Goal: Communication & Community: Participate in discussion

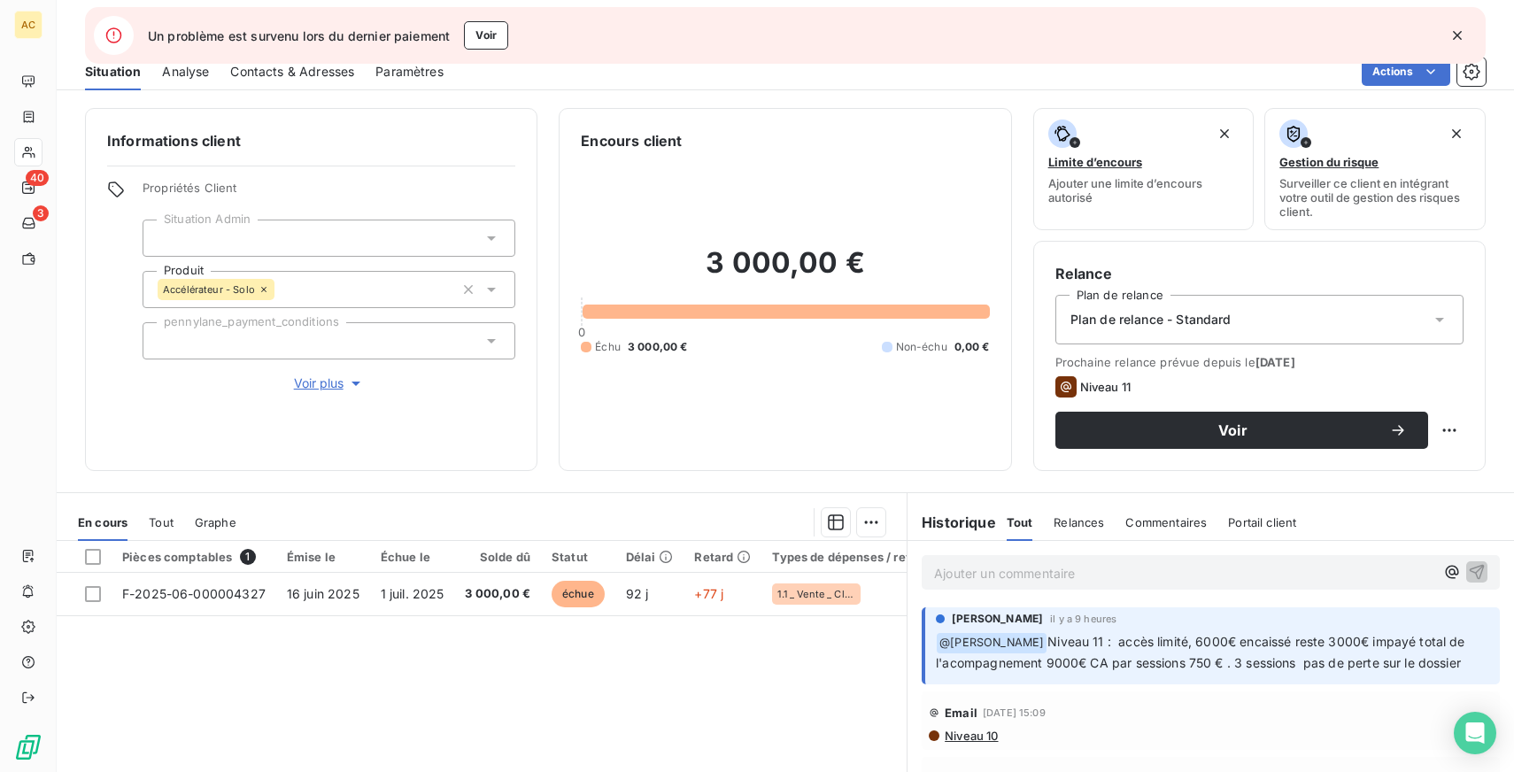
click at [1454, 34] on icon "button" at bounding box center [1457, 36] width 18 height 18
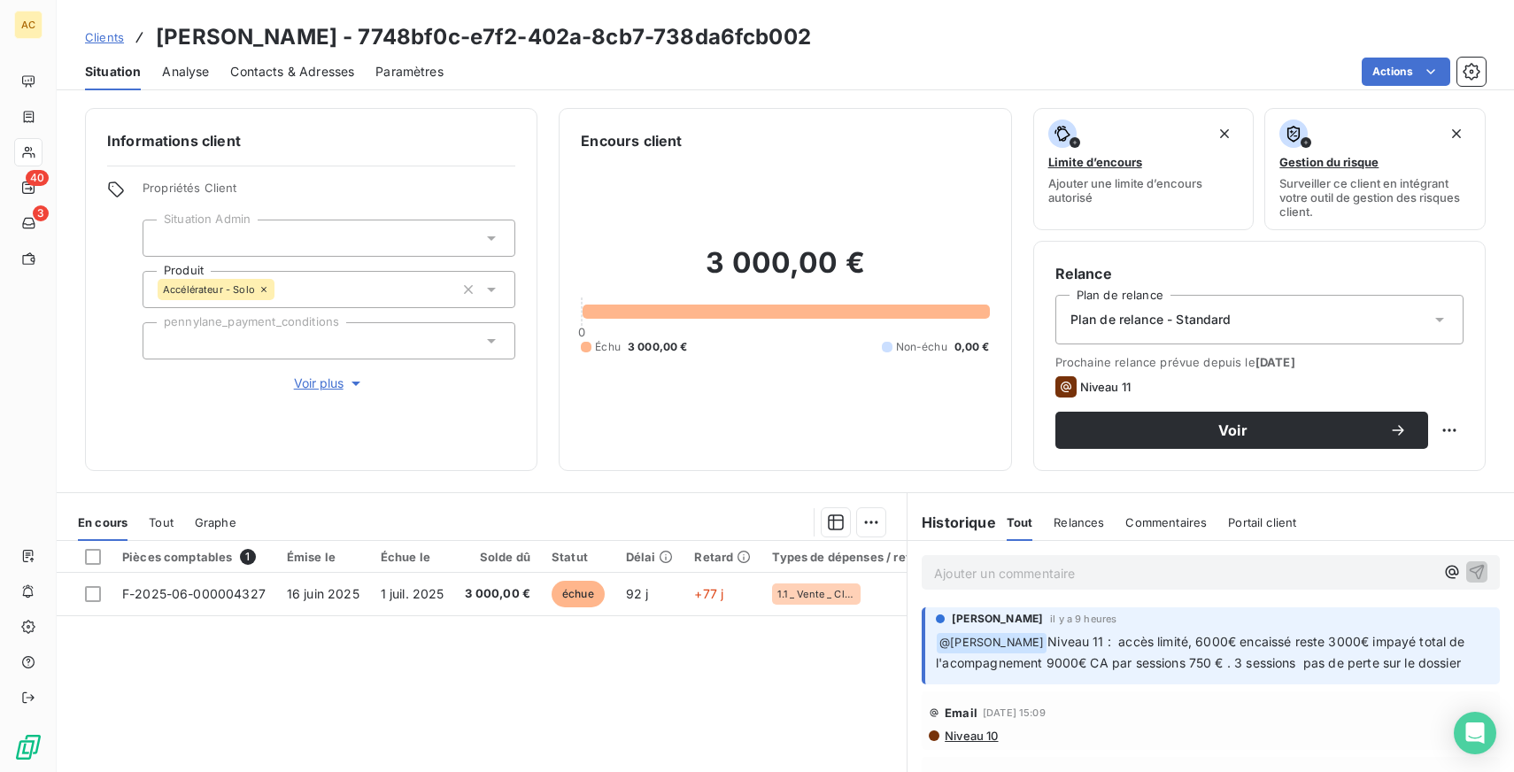
click at [324, 387] on span "Voir plus" at bounding box center [329, 383] width 71 height 18
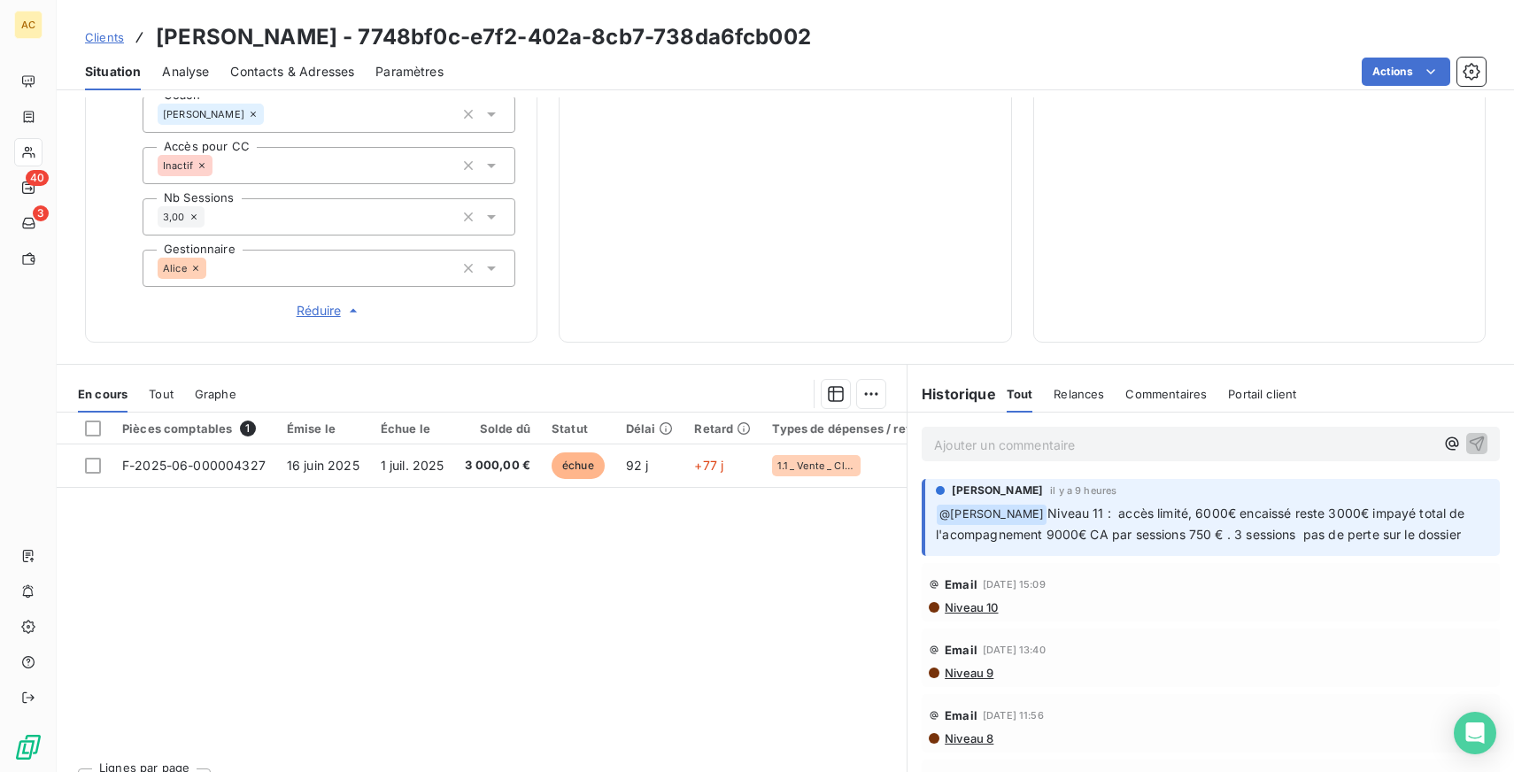
scroll to position [672, 0]
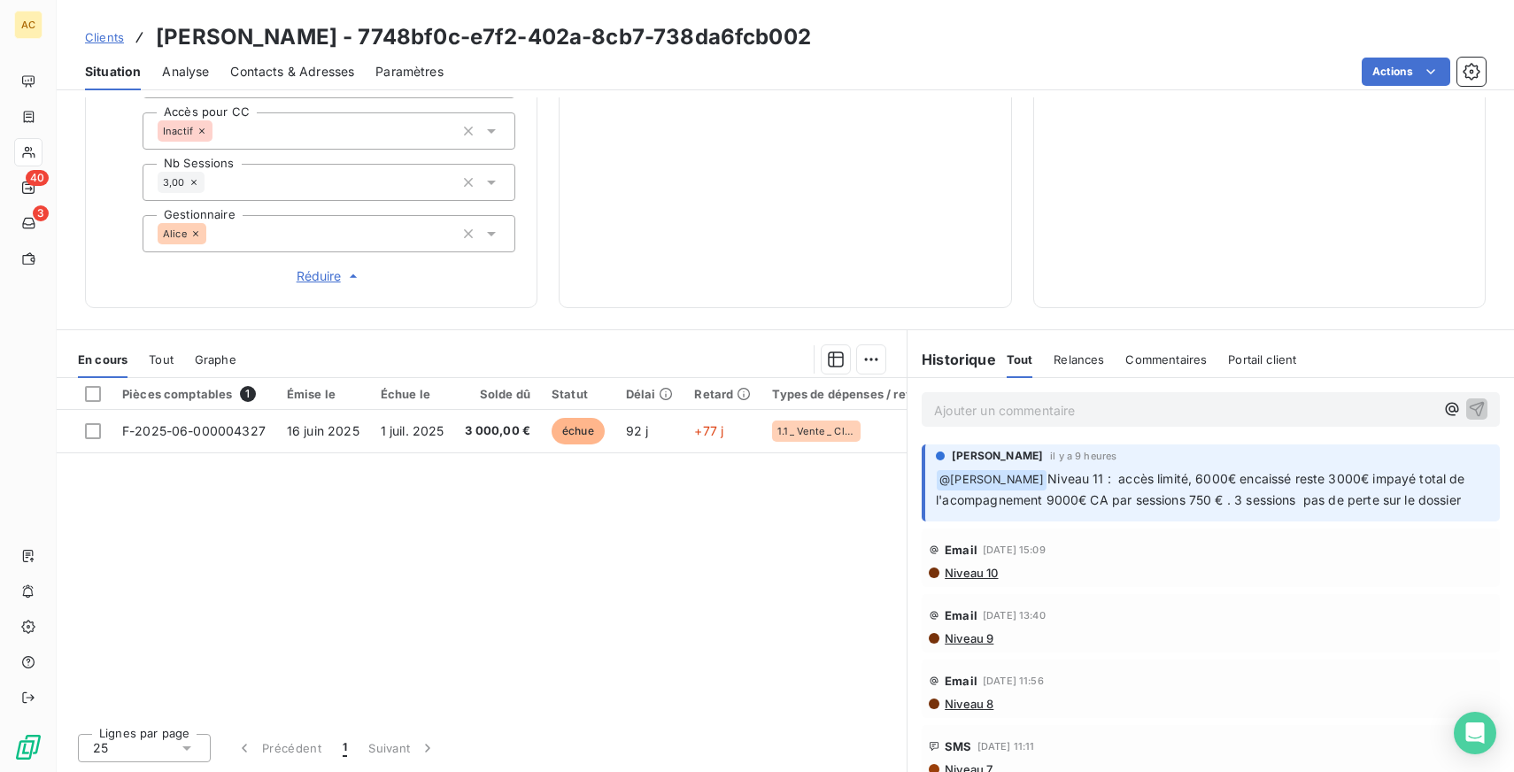
click at [161, 366] on span "Tout" at bounding box center [161, 359] width 25 height 14
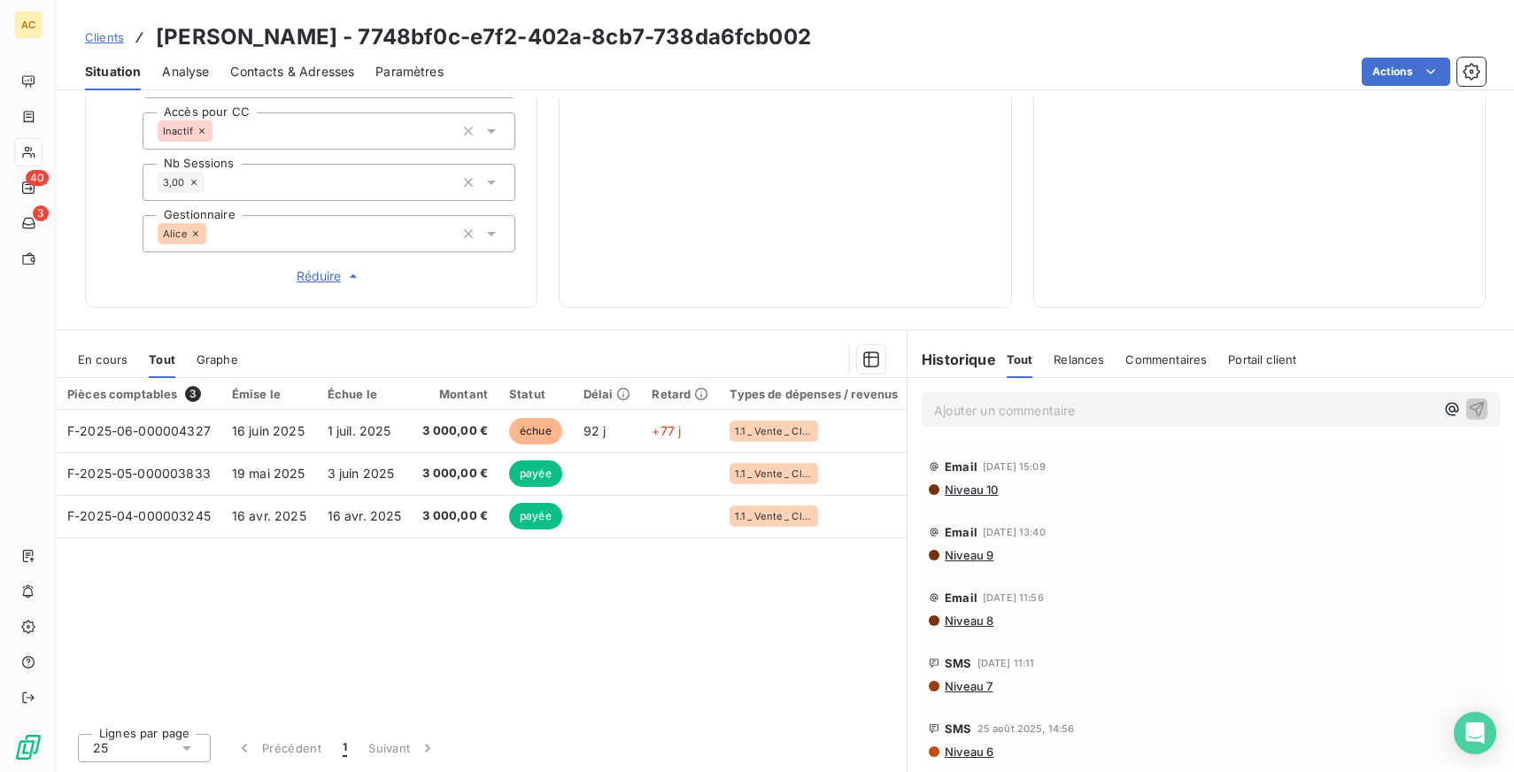
scroll to position [0, 0]
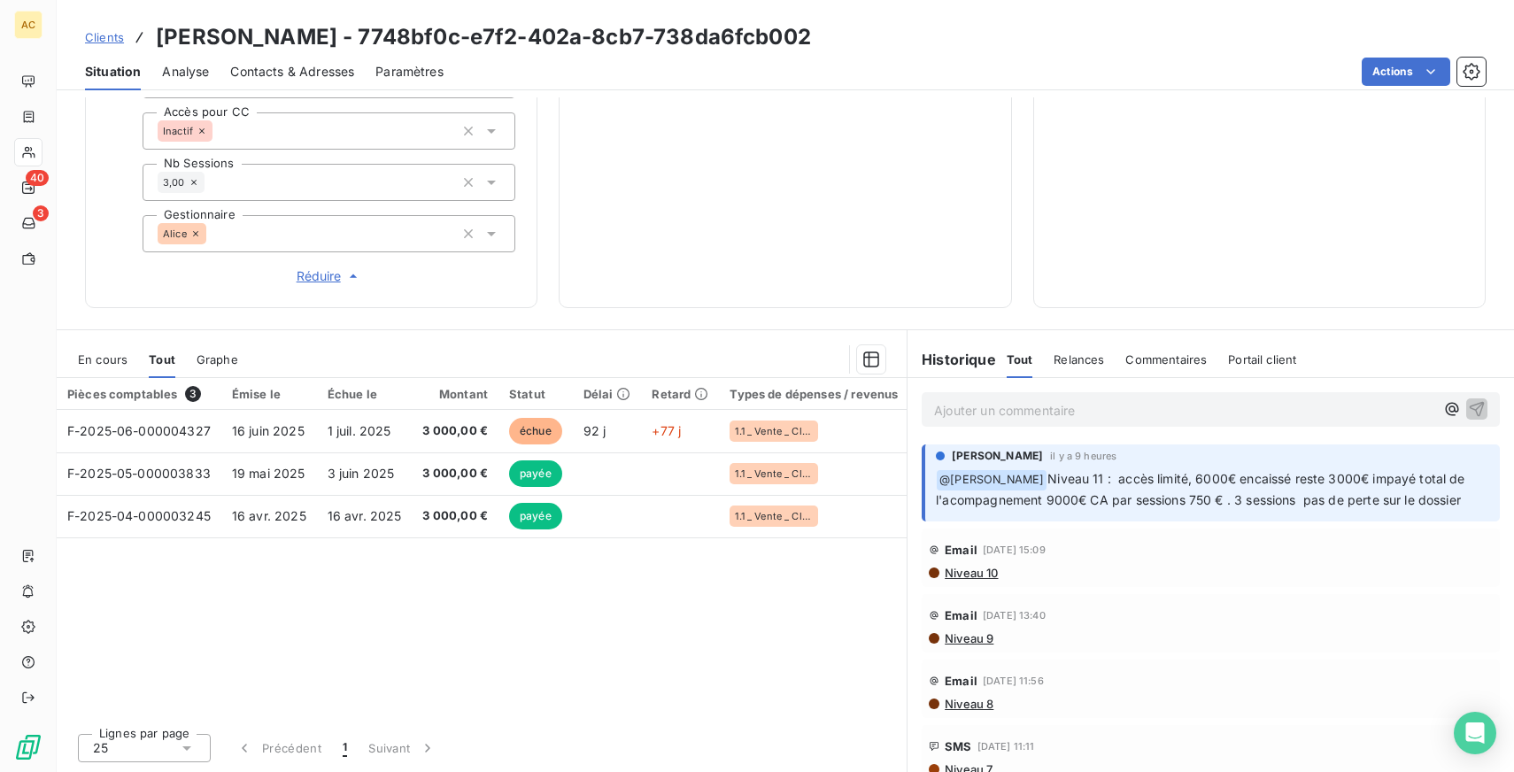
click at [1032, 413] on p "Ajouter un commentaire ﻿" at bounding box center [1184, 410] width 500 height 22
click at [1007, 406] on p "Ajouter un commentaire ﻿" at bounding box center [1184, 410] width 500 height 22
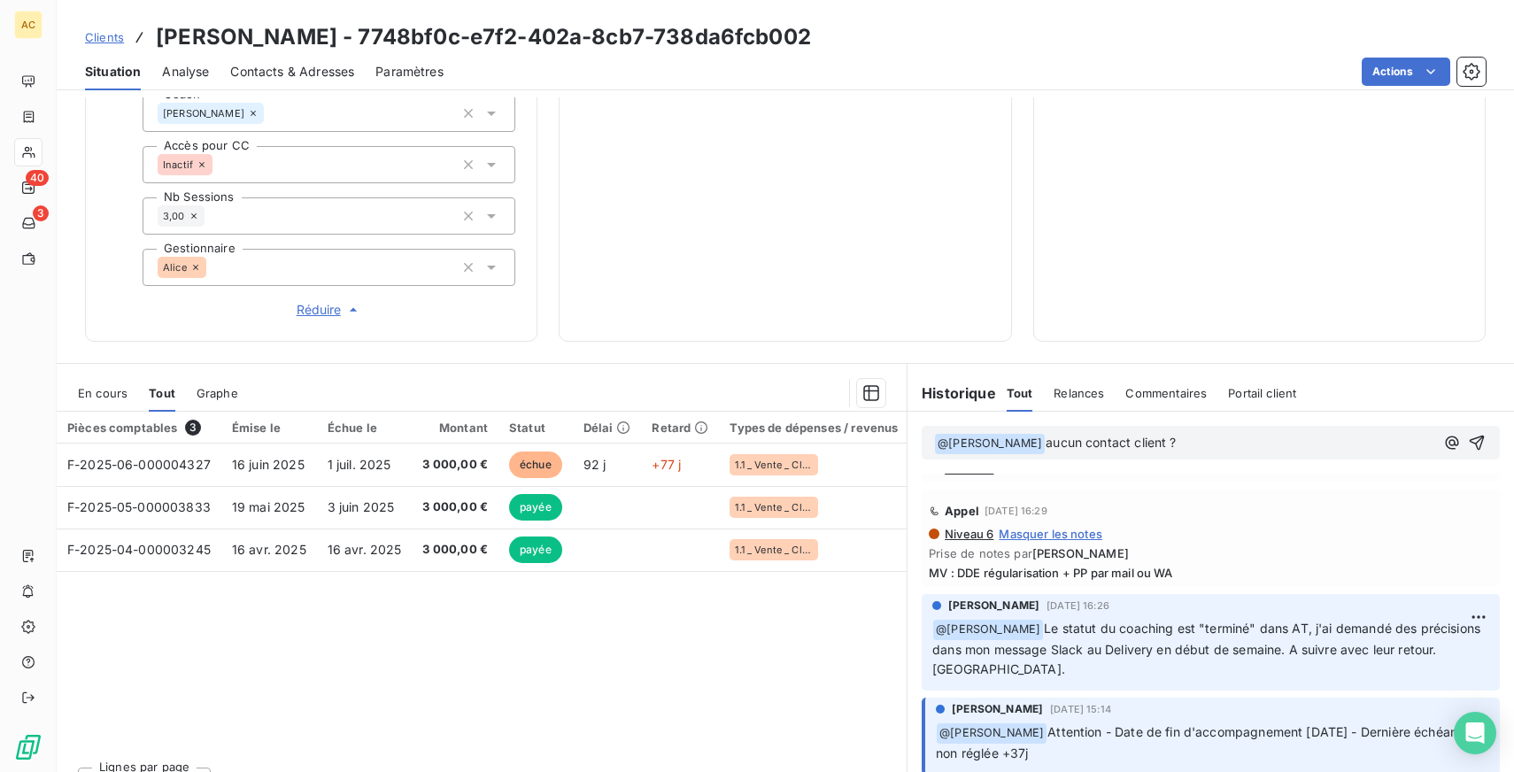
scroll to position [405, 0]
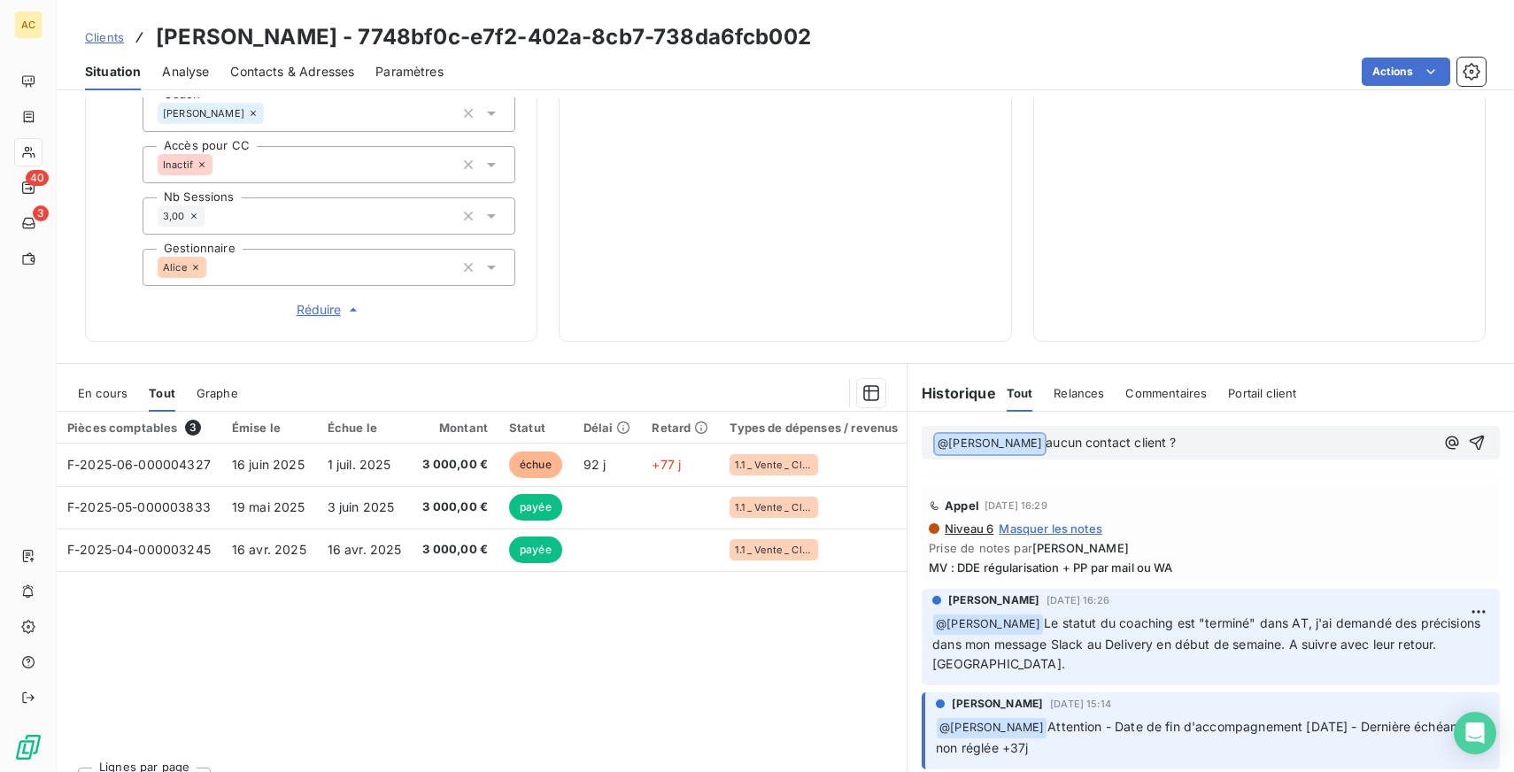
drag, startPoint x: 1185, startPoint y: 443, endPoint x: 1029, endPoint y: 431, distance: 156.3
click at [1029, 431] on div "﻿ @ Alice HILD ﻿ aucun contact client ?" at bounding box center [1184, 442] width 500 height 23
click at [1157, 440] on p "﻿ @ Alice HILD ﻿ aucun contact client ?" at bounding box center [1184, 443] width 500 height 21
drag, startPoint x: 1171, startPoint y: 440, endPoint x: 1013, endPoint y: 438, distance: 158.5
click at [1013, 438] on p "﻿ @ Alice HILD ﻿ aucun contact client ?" at bounding box center [1184, 443] width 500 height 21
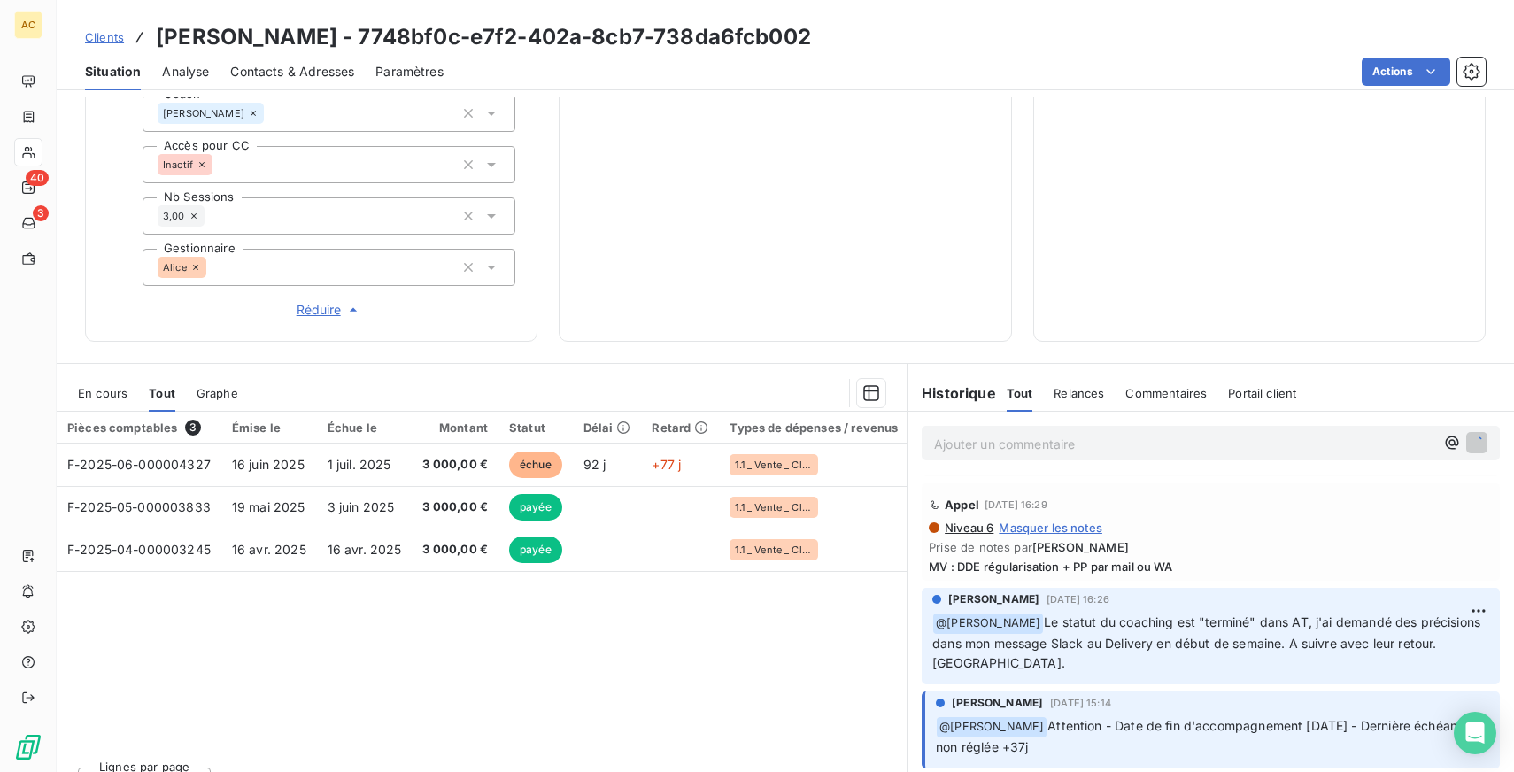
scroll to position [469, 0]
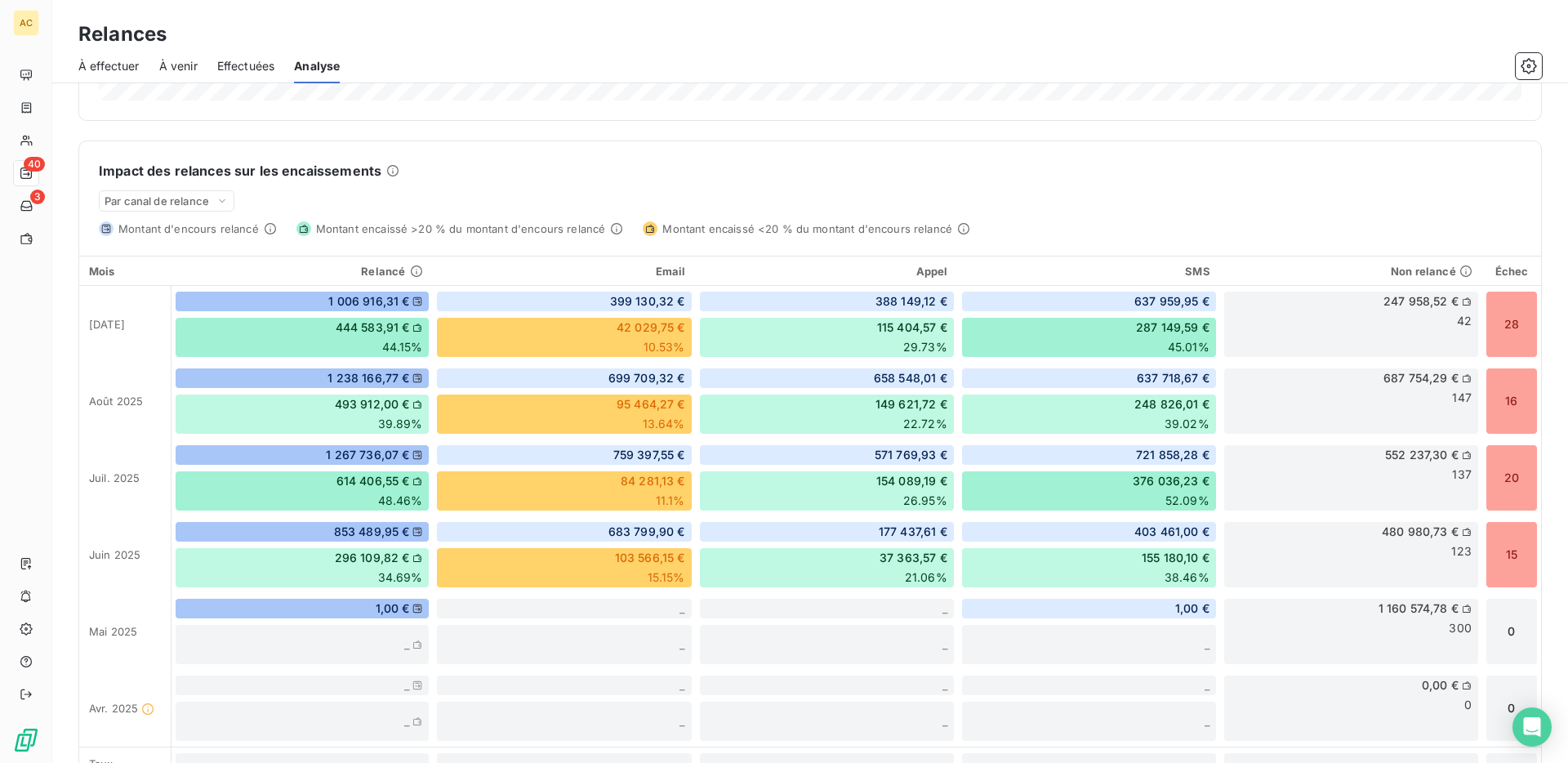
scroll to position [390, 0]
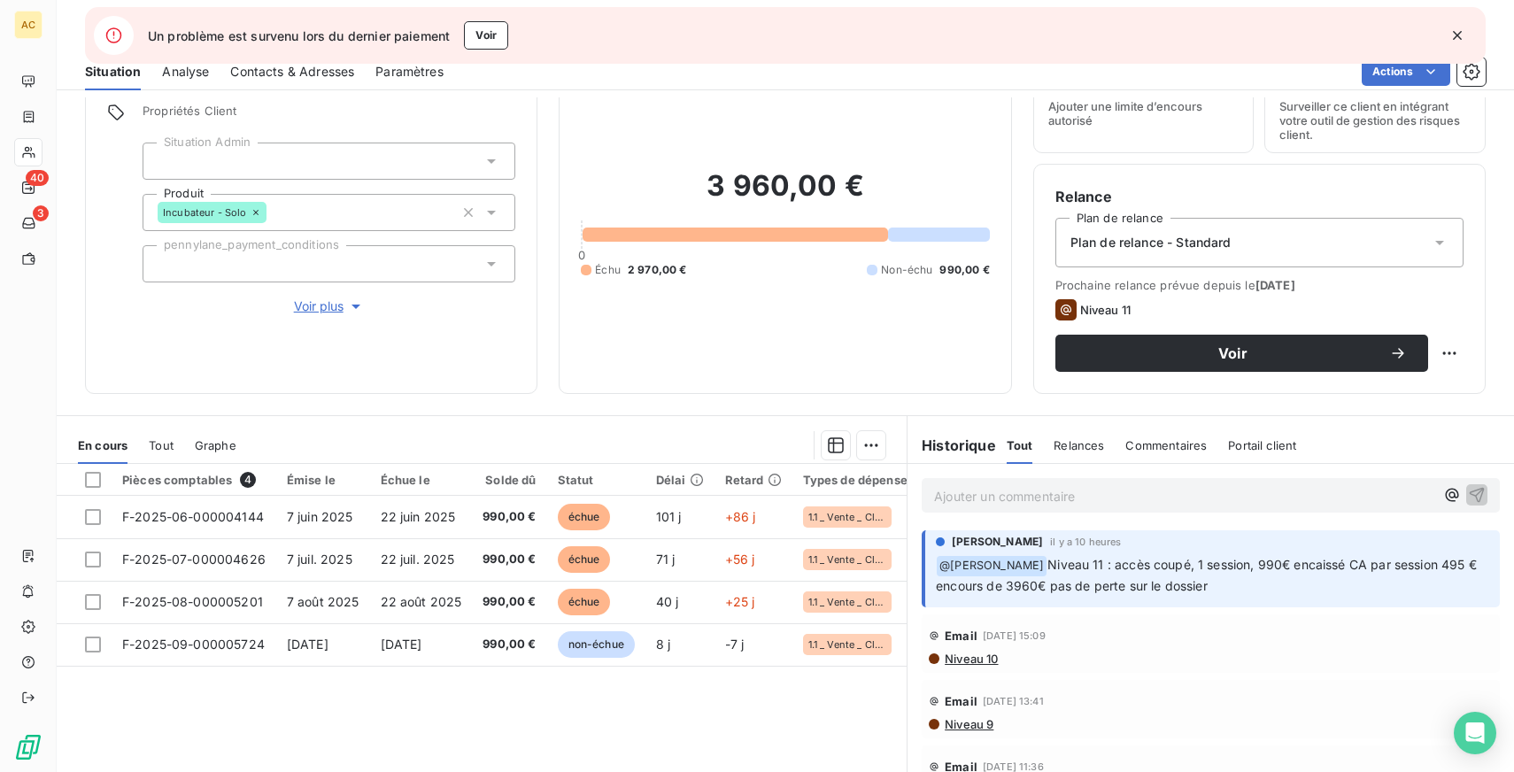
scroll to position [95, 0]
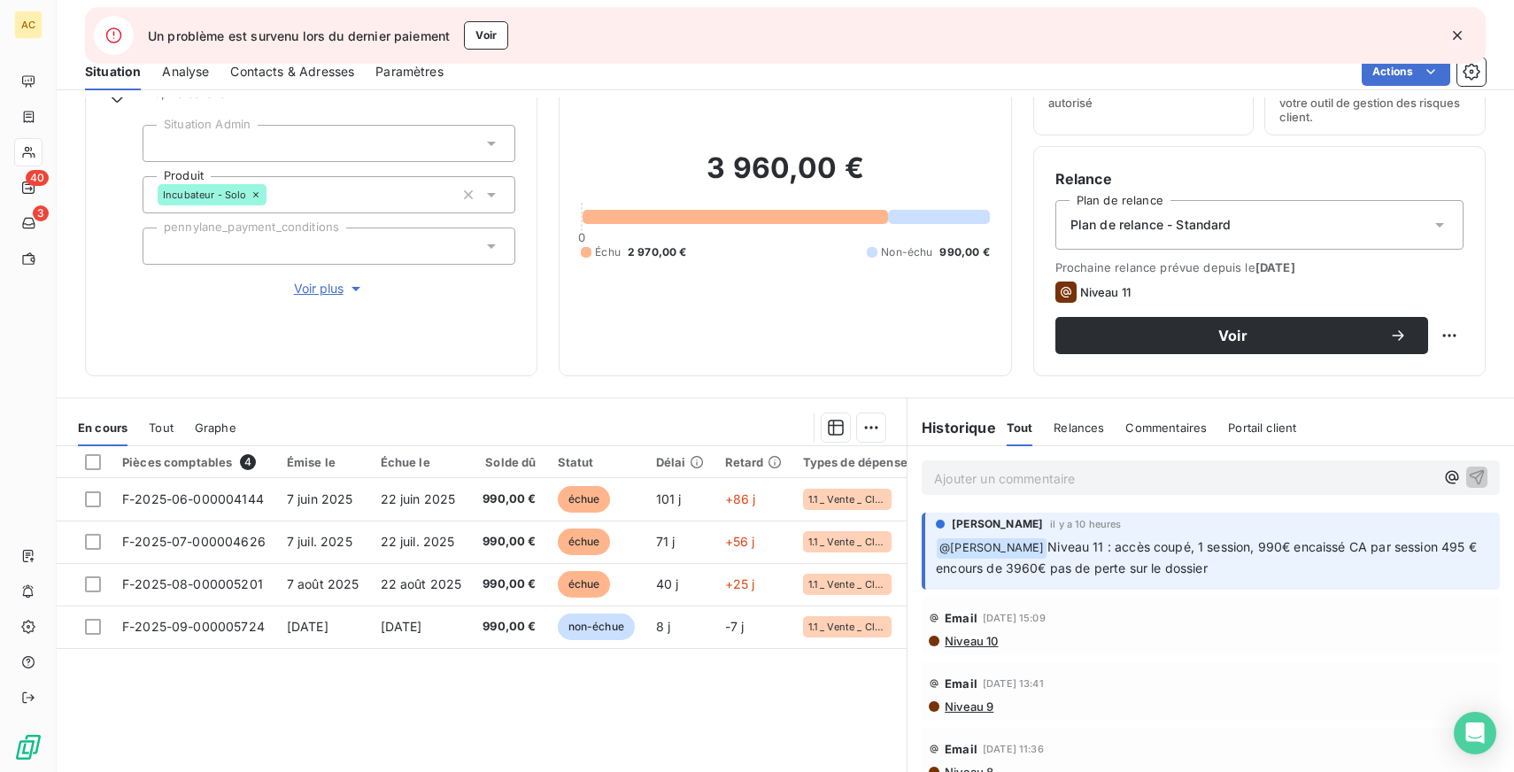
click at [158, 420] on span "Tout" at bounding box center [161, 427] width 25 height 14
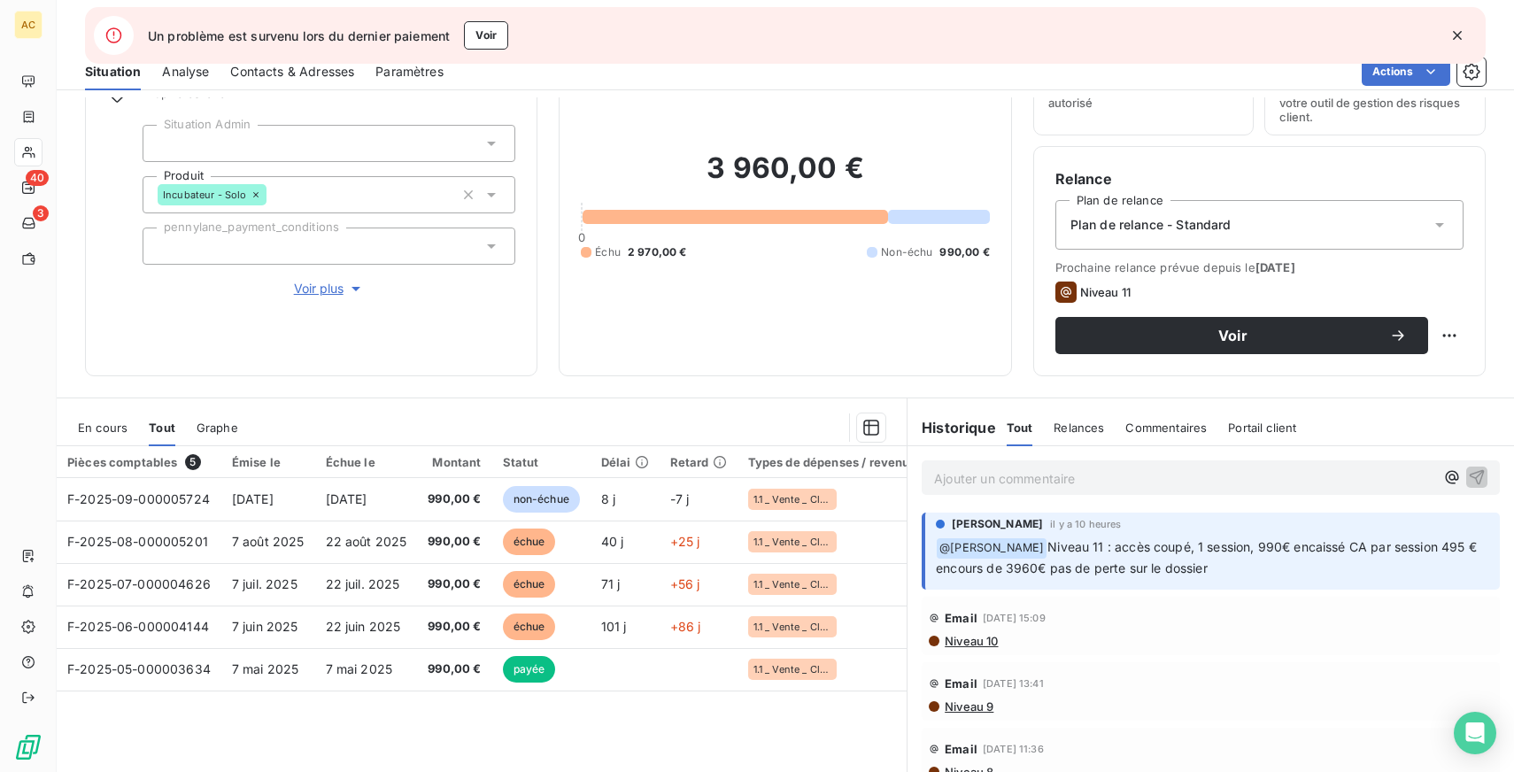
click at [1072, 490] on div "Ajouter un commentaire ﻿" at bounding box center [1211, 477] width 578 height 35
click at [1022, 479] on p "Ajouter un commentaire ﻿" at bounding box center [1184, 478] width 500 height 22
